Goal: Transaction & Acquisition: Obtain resource

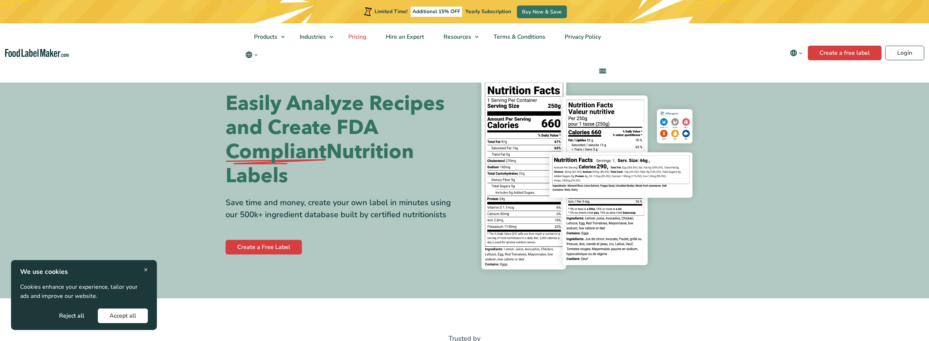
click at [363, 33] on span "Pricing" at bounding box center [356, 37] width 21 height 8
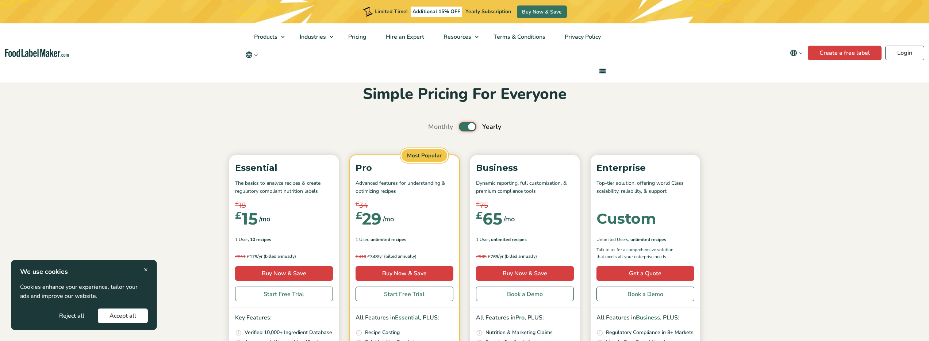
click at [435, 127] on input "Toggle" at bounding box center [432, 127] width 5 height 5
checkbox input "false"
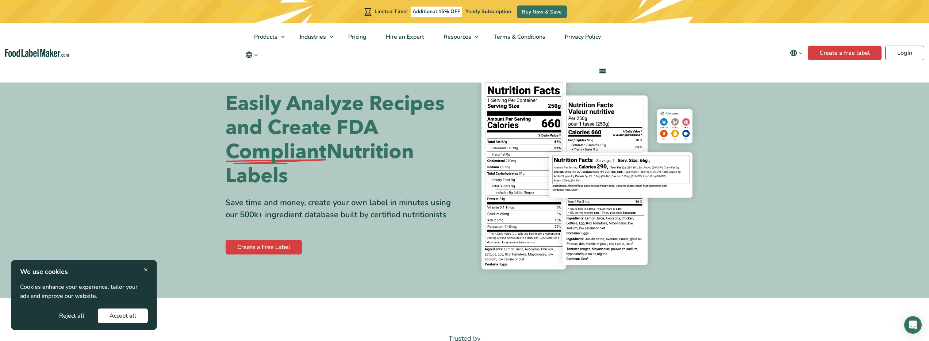
click at [146, 269] on span "×" at bounding box center [146, 270] width 4 height 10
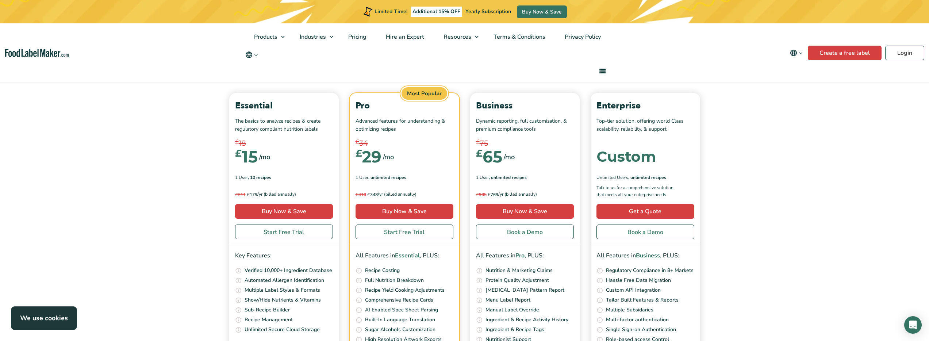
scroll to position [2083, 0]
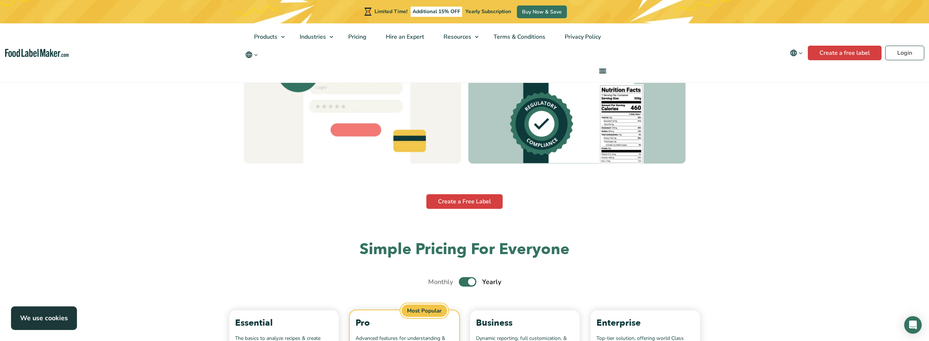
click at [481, 155] on link "Create a Free Label" at bounding box center [464, 155] width 76 height 15
